Goal: Navigation & Orientation: Find specific page/section

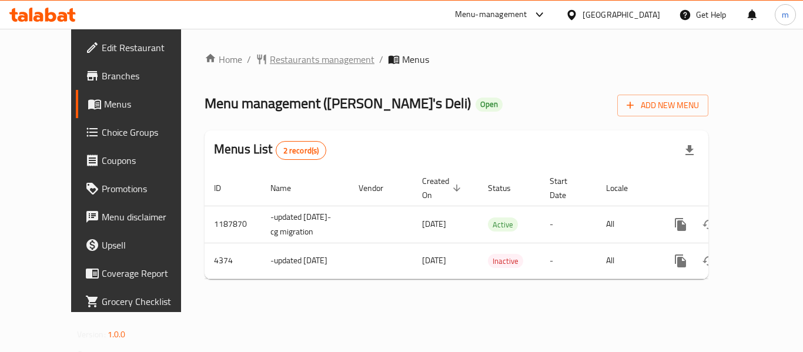
click at [270, 56] on span "Restaurants management" at bounding box center [322, 59] width 105 height 14
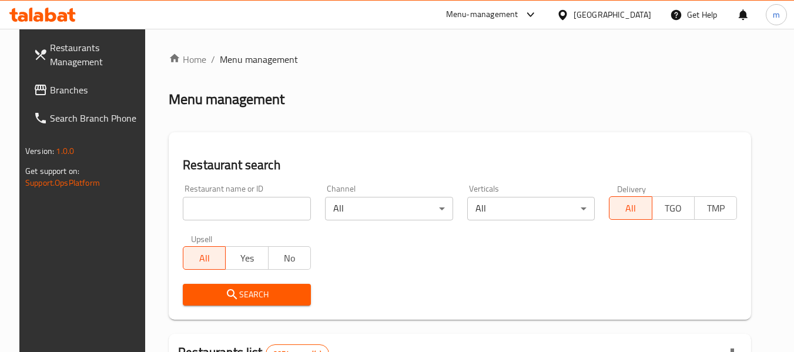
click at [78, 96] on span "Branches" at bounding box center [96, 90] width 93 height 14
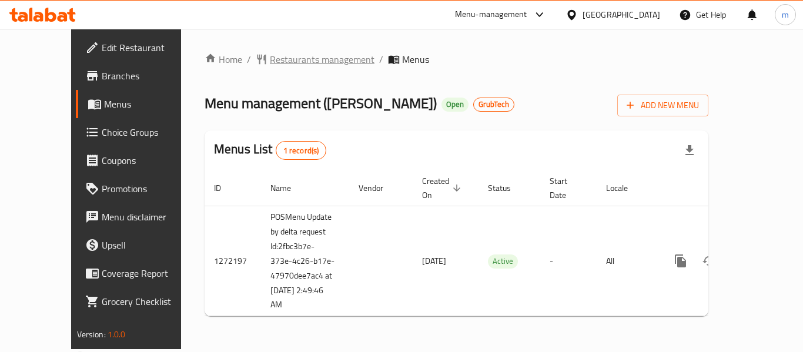
click at [299, 61] on span "Restaurants management" at bounding box center [322, 59] width 105 height 14
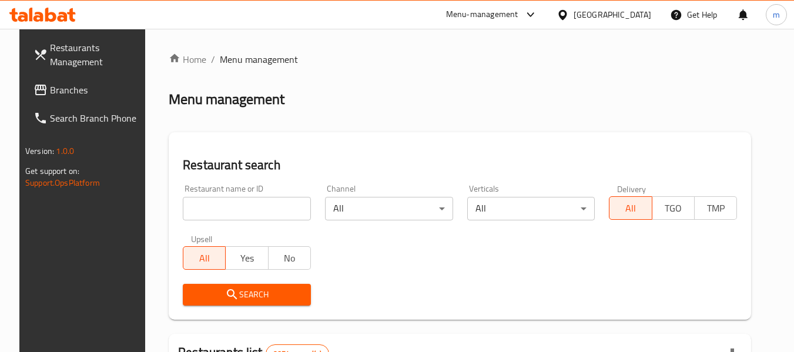
click at [193, 216] on input "search" at bounding box center [247, 209] width 128 height 24
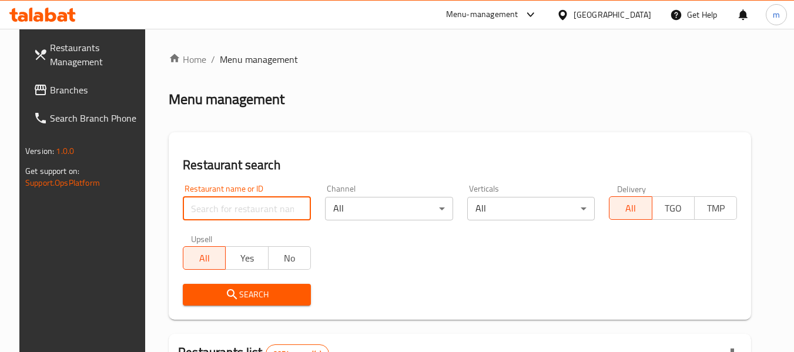
paste input "690140"
type input "690140"
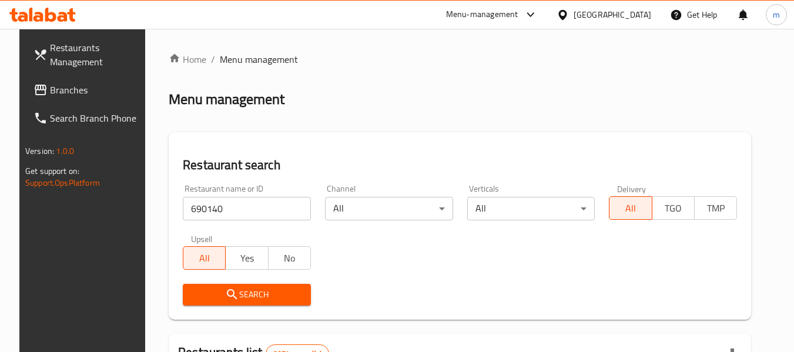
click at [266, 209] on input "690140" at bounding box center [247, 209] width 128 height 24
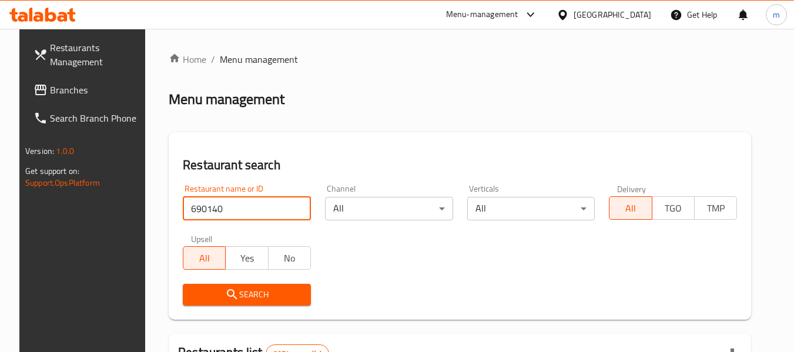
click button "Search" at bounding box center [247, 295] width 128 height 22
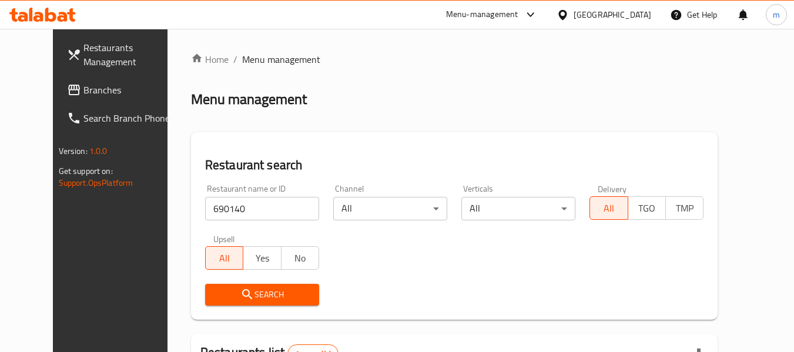
drag, startPoint x: 300, startPoint y: 88, endPoint x: 340, endPoint y: -11, distance: 106.5
click at [340, 0] on html "​ Menu-management Qatar Get Help m Restaurants Management Branches Search Branc…" at bounding box center [397, 176] width 794 height 352
click at [391, 85] on div "Home / Menu management Menu management Restaurant search Restaurant name or ID …" at bounding box center [454, 271] width 527 height 438
click at [83, 83] on span "Branches" at bounding box center [129, 90] width 93 height 14
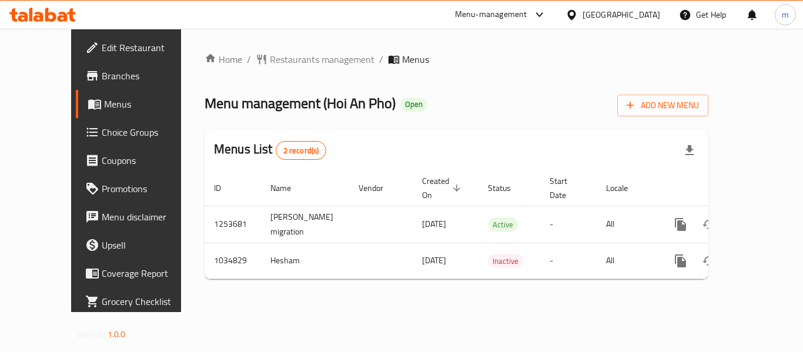
click at [578, 18] on icon at bounding box center [571, 15] width 12 height 12
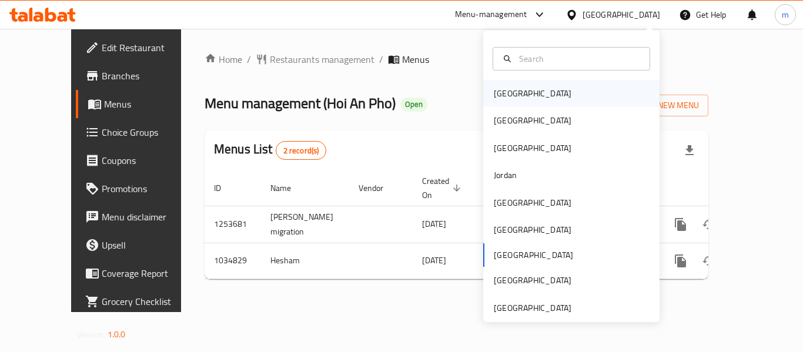
click at [503, 94] on div "[GEOGRAPHIC_DATA]" at bounding box center [533, 93] width 78 height 13
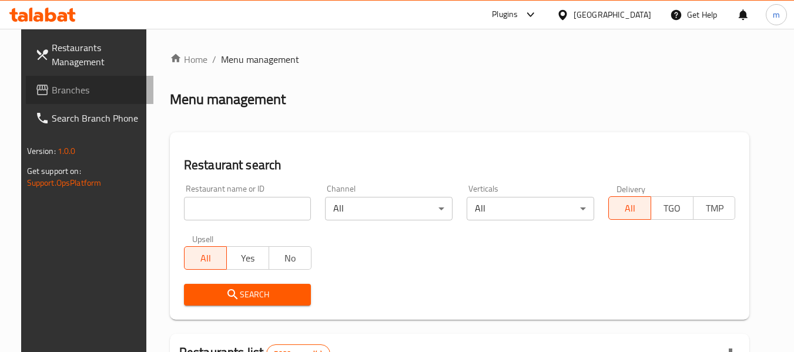
click at [63, 96] on span "Branches" at bounding box center [98, 90] width 93 height 14
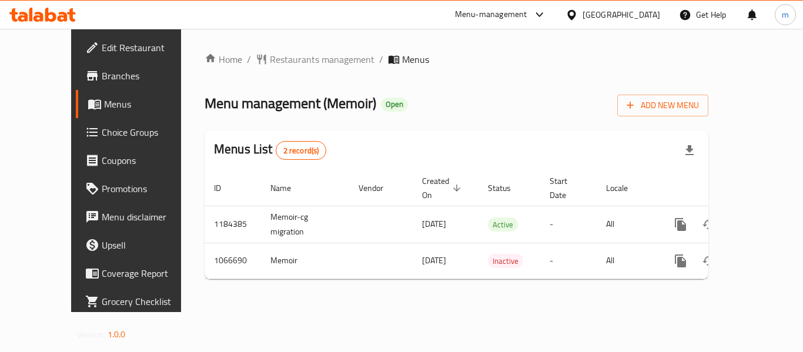
click at [635, 16] on div "[GEOGRAPHIC_DATA]" at bounding box center [621, 14] width 78 height 13
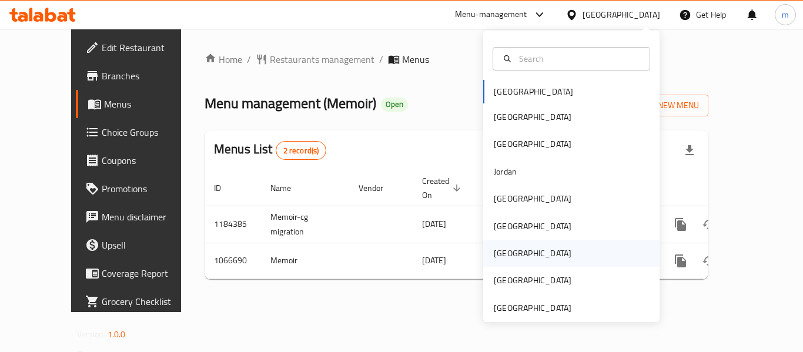
click at [527, 249] on div "[GEOGRAPHIC_DATA]" at bounding box center [571, 253] width 176 height 27
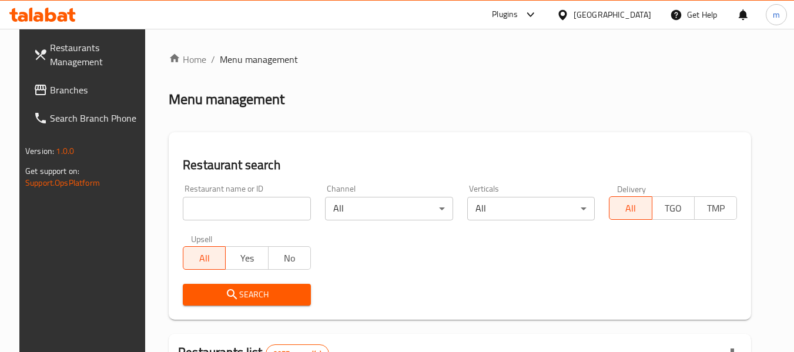
click at [50, 89] on span "Branches" at bounding box center [96, 90] width 93 height 14
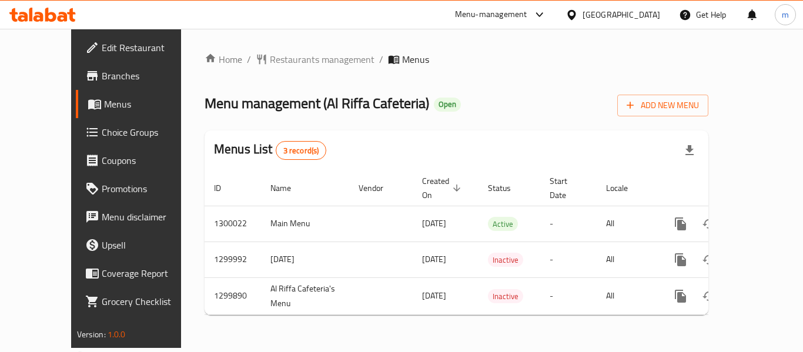
click at [496, 89] on div "Home / Restaurants management / Menus Menu management ( Al Riffa Cafeteria ) Op…" at bounding box center [457, 188] width 504 height 272
click at [578, 16] on icon at bounding box center [571, 15] width 12 height 12
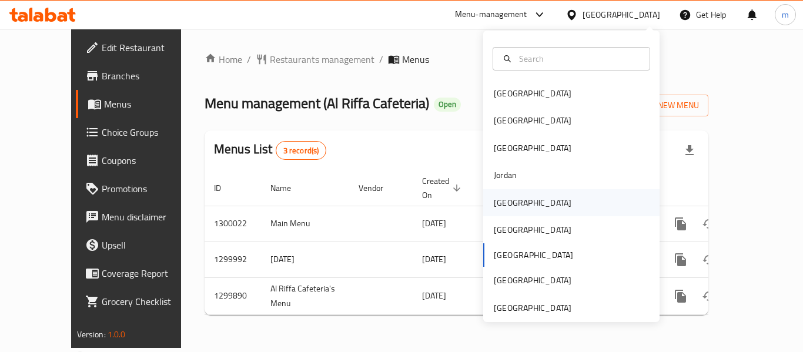
click at [497, 199] on div "[GEOGRAPHIC_DATA]" at bounding box center [533, 202] width 78 height 13
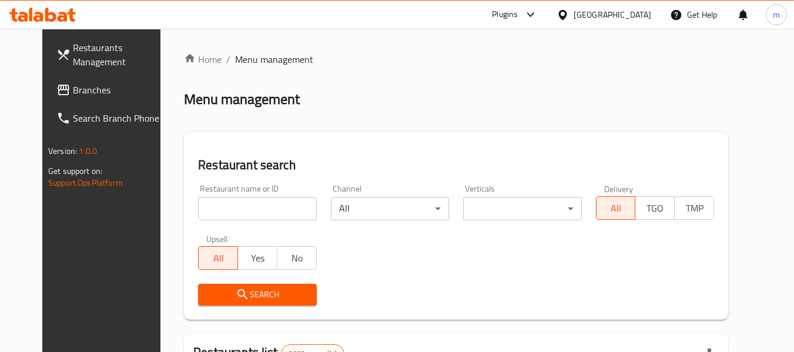
click at [47, 88] on link "Branches" at bounding box center [111, 90] width 128 height 28
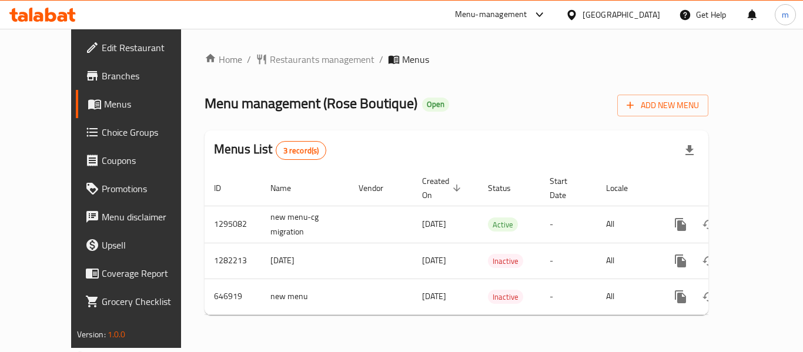
click at [612, 17] on div "[GEOGRAPHIC_DATA]" at bounding box center [612, 15] width 113 height 28
click at [578, 14] on icon at bounding box center [571, 15] width 12 height 12
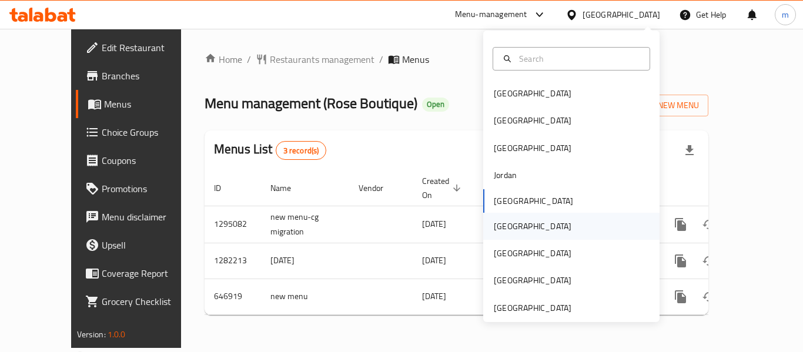
click at [496, 223] on div "Oman" at bounding box center [533, 226] width 78 height 13
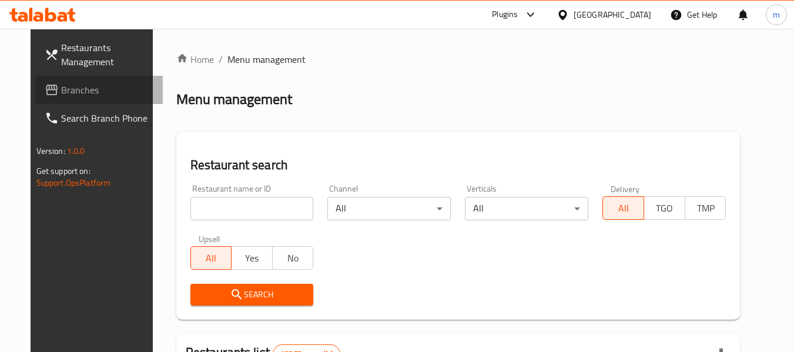
click at [77, 89] on span "Branches" at bounding box center [107, 90] width 93 height 14
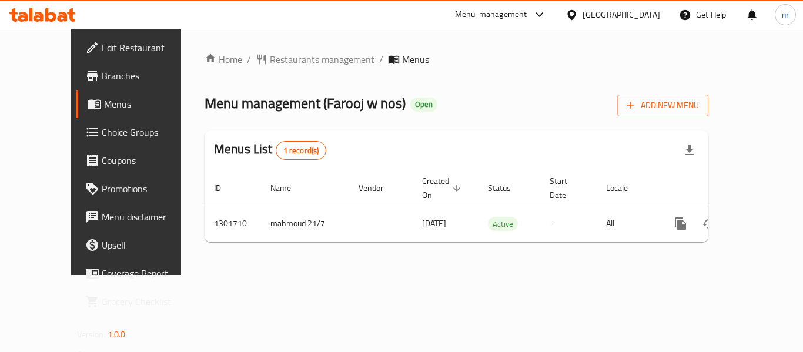
click at [639, 9] on div "[GEOGRAPHIC_DATA]" at bounding box center [621, 14] width 78 height 13
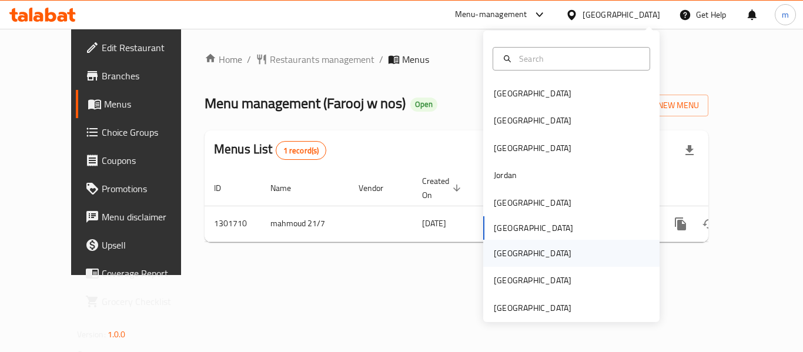
click at [496, 256] on div "[GEOGRAPHIC_DATA]" at bounding box center [533, 253] width 78 height 13
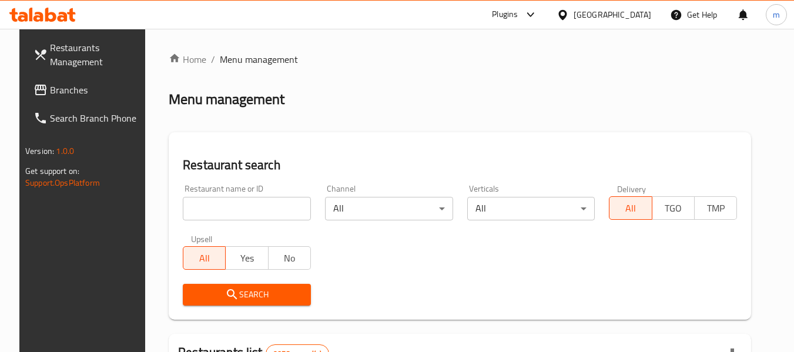
click at [35, 95] on icon at bounding box center [41, 90] width 12 height 11
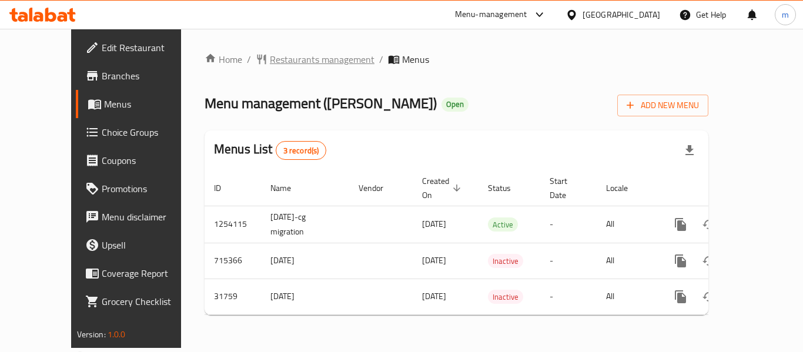
click at [288, 65] on span "Restaurants management" at bounding box center [322, 59] width 105 height 14
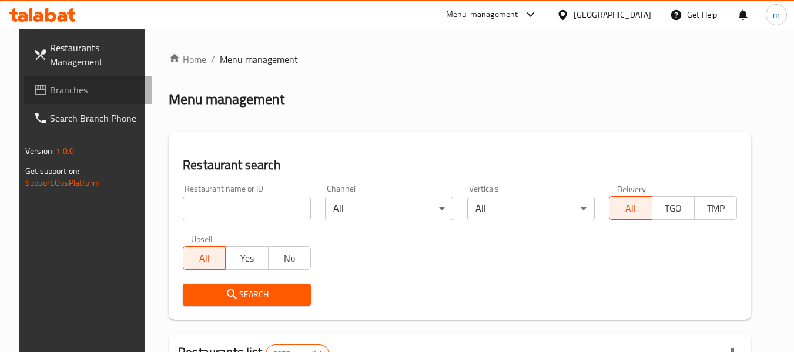
click at [72, 90] on span "Branches" at bounding box center [96, 90] width 93 height 14
